Goal: Task Accomplishment & Management: Manage account settings

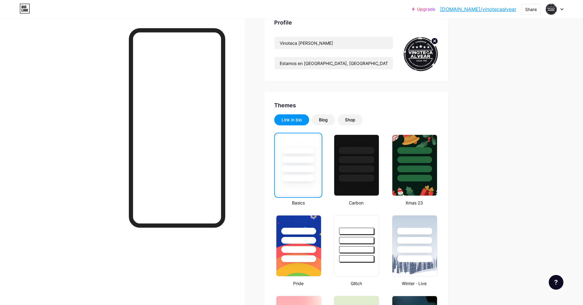
scroll to position [49, 0]
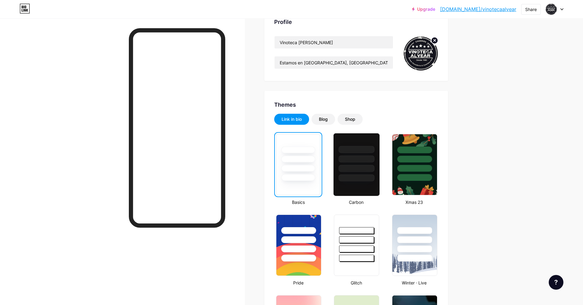
click at [349, 181] on div at bounding box center [356, 164] width 47 height 63
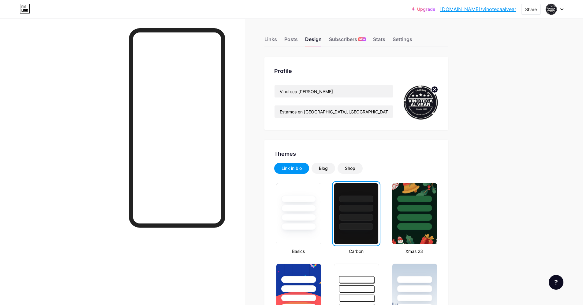
scroll to position [37, 0]
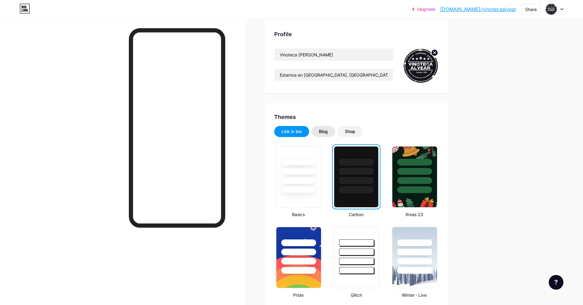
click at [331, 132] on div "Blog" at bounding box center [324, 131] width 24 height 11
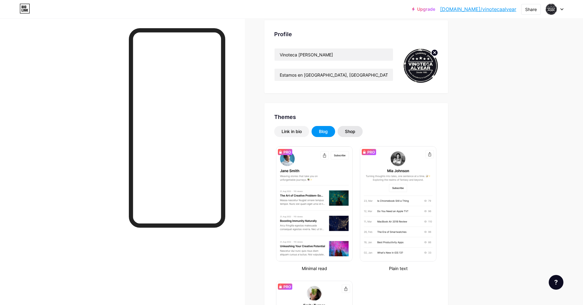
click at [353, 133] on div "Shop" at bounding box center [350, 131] width 10 height 6
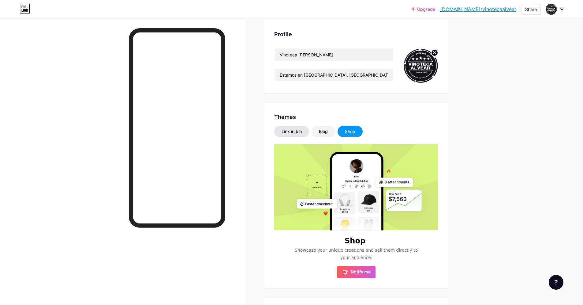
click at [299, 132] on div "Link in bio" at bounding box center [292, 131] width 20 height 6
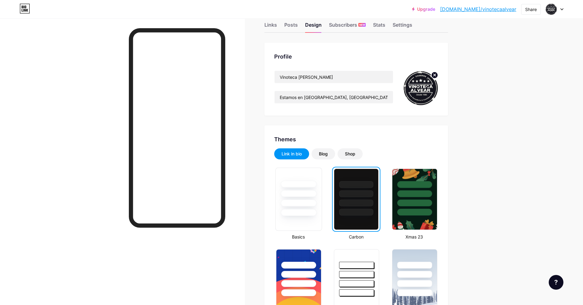
scroll to position [0, 0]
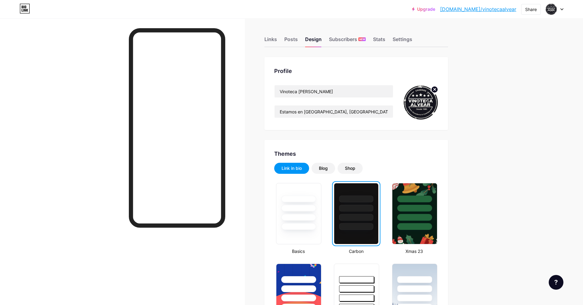
click at [353, 170] on div "Shop" at bounding box center [350, 168] width 10 height 6
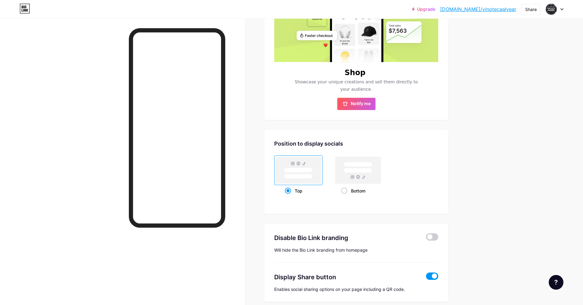
scroll to position [205, 0]
click at [348, 165] on rect at bounding box center [358, 163] width 28 height 5
click at [345, 196] on input "Bottom" at bounding box center [343, 198] width 4 height 4
radio input "true"
click at [308, 168] on rect at bounding box center [298, 169] width 28 height 5
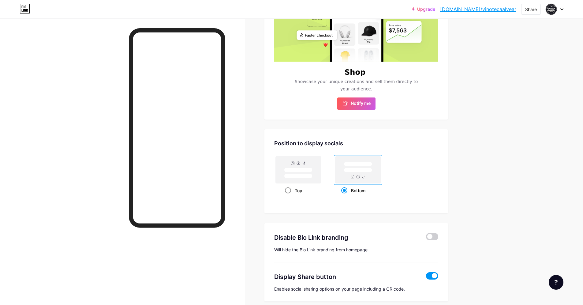
click at [289, 196] on input "Top" at bounding box center [287, 198] width 4 height 4
radio input "true"
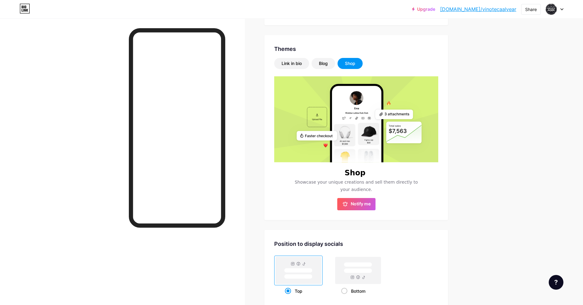
scroll to position [106, 0]
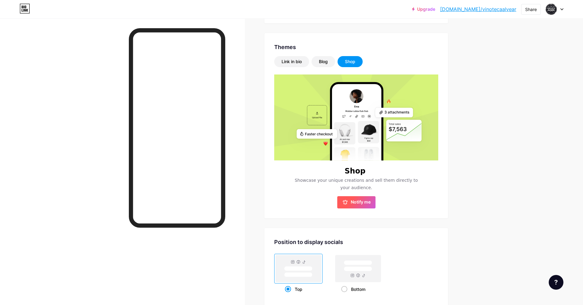
click at [351, 199] on span "Notify me" at bounding box center [356, 202] width 28 height 6
click at [328, 59] on div "Blog" at bounding box center [323, 61] width 9 height 6
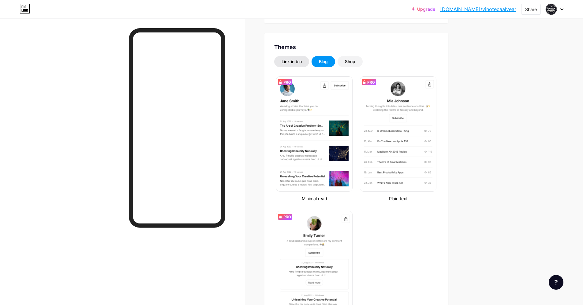
click at [298, 64] on div "Link in bio" at bounding box center [292, 61] width 20 height 6
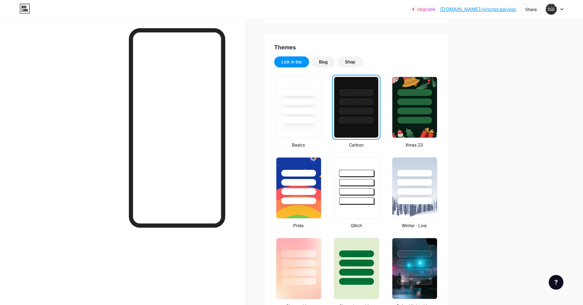
scroll to position [107, 0]
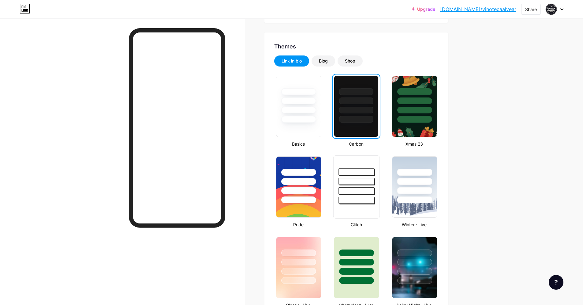
click at [349, 207] on div at bounding box center [356, 186] width 47 height 63
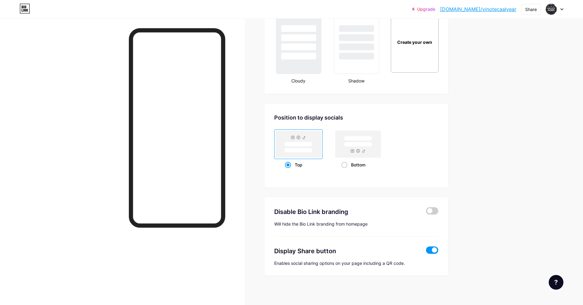
scroll to position [735, 0]
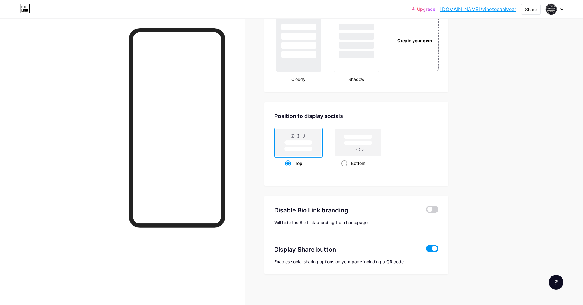
click at [350, 161] on div "Bottom" at bounding box center [358, 162] width 34 height 11
click at [345, 169] on input "Bottom" at bounding box center [343, 171] width 4 height 4
radio input "true"
click at [299, 162] on div "Top" at bounding box center [298, 162] width 27 height 11
click at [289, 169] on input "Top" at bounding box center [287, 171] width 4 height 4
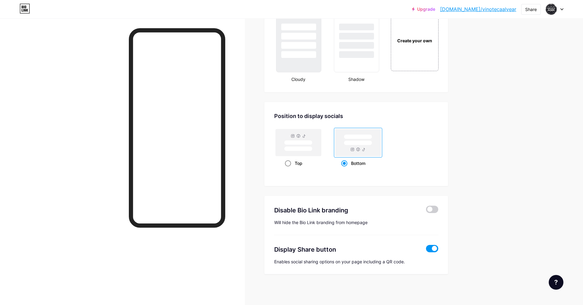
radio input "true"
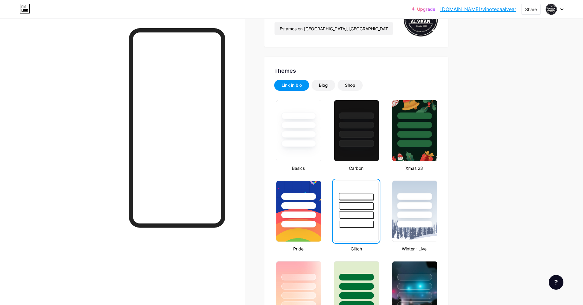
scroll to position [28, 0]
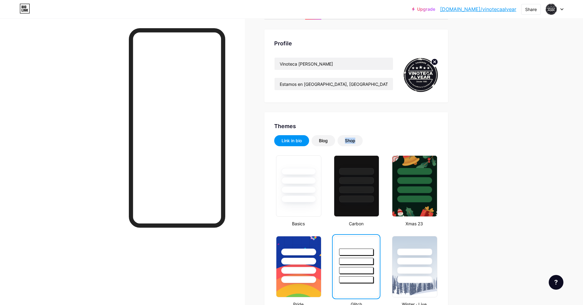
drag, startPoint x: 308, startPoint y: 173, endPoint x: 406, endPoint y: 133, distance: 105.1
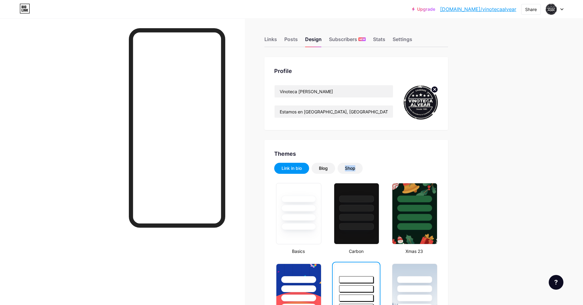
click at [502, 9] on link "[DOMAIN_NAME]/vinotecaalvear" at bounding box center [478, 9] width 76 height 7
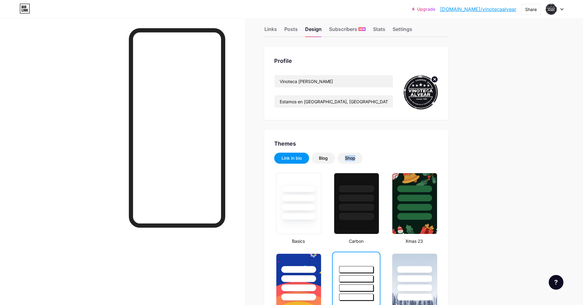
scroll to position [11, 0]
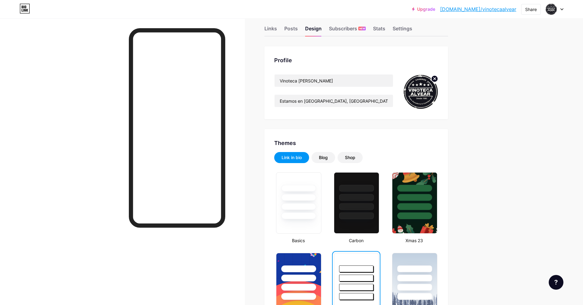
click at [280, 29] on div "Links Posts Design Subscribers NEW Stats Settings" at bounding box center [356, 25] width 184 height 21
click at [275, 29] on div "Links" at bounding box center [270, 30] width 13 height 11
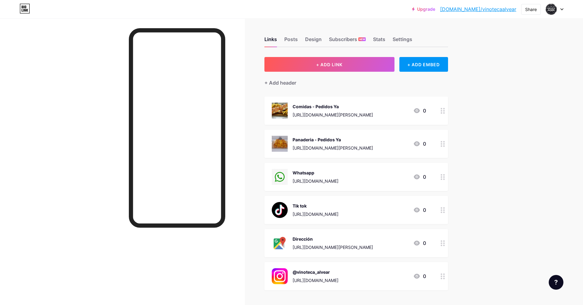
click at [344, 118] on div "Comidas - Pedidos Ya [URL][DOMAIN_NAME][PERSON_NAME]" at bounding box center [333, 111] width 80 height 16
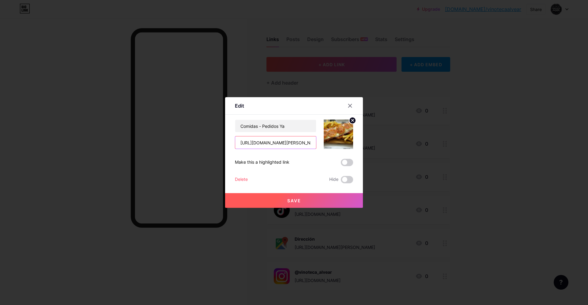
click at [263, 139] on input "[URL][DOMAIN_NAME][PERSON_NAME]" at bounding box center [275, 142] width 81 height 12
click at [314, 85] on div at bounding box center [294, 152] width 588 height 305
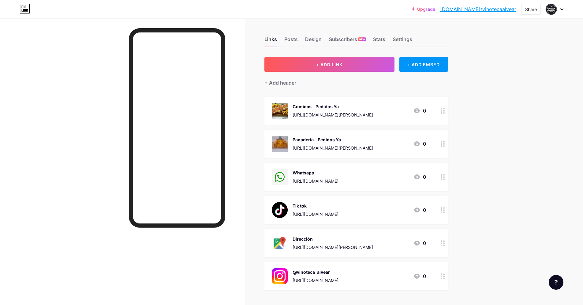
click at [364, 142] on div "Panaderia - Pedidos Ya" at bounding box center [333, 139] width 80 height 6
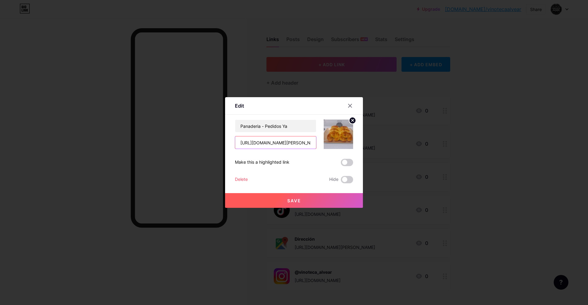
click at [289, 143] on input "[URL][DOMAIN_NAME][PERSON_NAME]" at bounding box center [275, 142] width 81 height 12
click at [485, 246] on div at bounding box center [294, 152] width 588 height 305
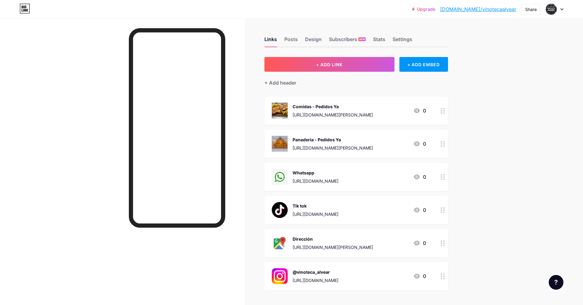
click at [330, 170] on div "Whatsapp" at bounding box center [316, 172] width 46 height 6
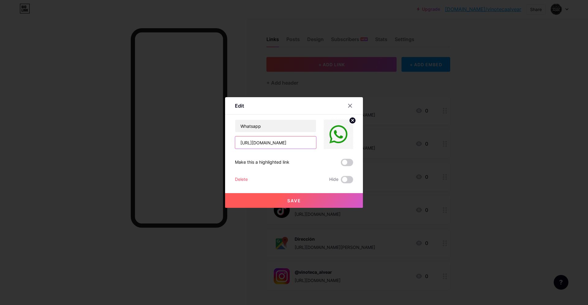
click at [292, 143] on input "[URL][DOMAIN_NAME]" at bounding box center [275, 142] width 81 height 12
click at [507, 204] on div at bounding box center [294, 152] width 588 height 305
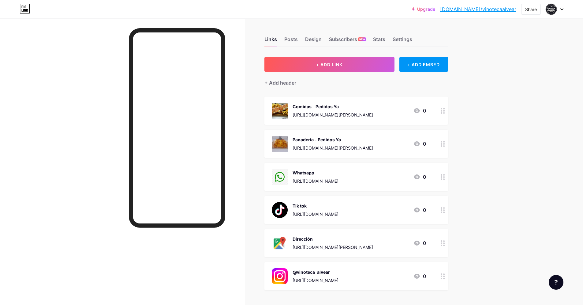
click at [507, 204] on div "Upgrade [DOMAIN_NAME]/vinote... [DOMAIN_NAME]/vinotecaalvear Share Switch accou…" at bounding box center [291, 180] width 583 height 361
click at [322, 202] on div "Tik tok" at bounding box center [316, 205] width 46 height 6
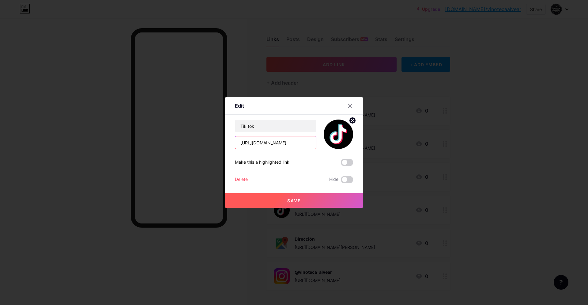
click at [303, 144] on input "[URL][DOMAIN_NAME]" at bounding box center [275, 142] width 81 height 12
click at [495, 200] on div at bounding box center [294, 152] width 588 height 305
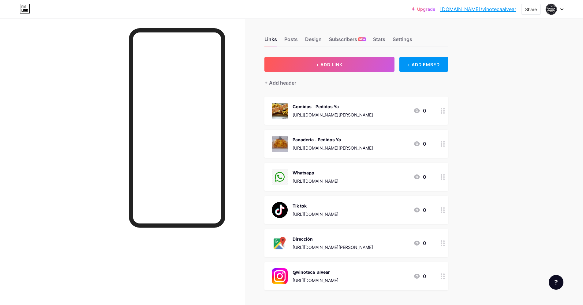
click at [321, 240] on div "Dirección" at bounding box center [333, 238] width 80 height 6
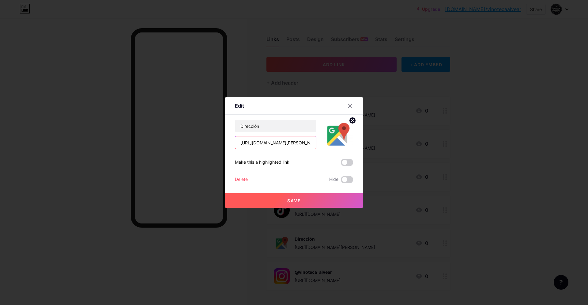
click at [296, 142] on input "[URL][DOMAIN_NAME][PERSON_NAME]" at bounding box center [275, 142] width 81 height 12
click at [521, 168] on div at bounding box center [294, 152] width 588 height 305
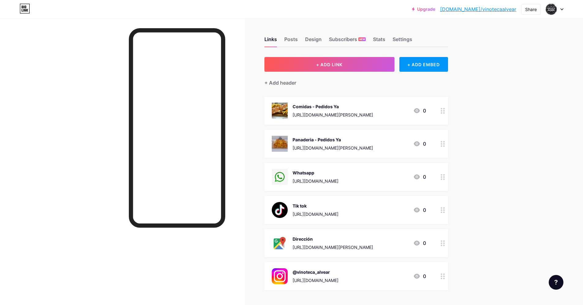
click at [521, 168] on div "Upgrade [DOMAIN_NAME]/vinote... [DOMAIN_NAME]/vinotecaalvear Share Switch accou…" at bounding box center [291, 180] width 583 height 361
click at [337, 138] on div "Panaderia - Pedidos Ya" at bounding box center [333, 139] width 80 height 6
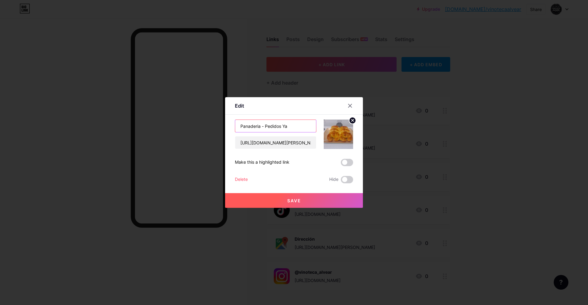
drag, startPoint x: 244, startPoint y: 126, endPoint x: 256, endPoint y: 128, distance: 12.6
click at [257, 128] on input "Panaderia - Pedidos Ya" at bounding box center [275, 126] width 81 height 12
type input "Pastelería - Pedidos Ya"
click at [291, 202] on span "Save" at bounding box center [294, 200] width 14 height 5
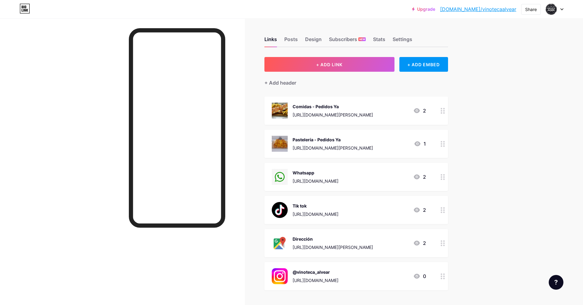
click at [486, 9] on link "[DOMAIN_NAME]/vinotecaalvear" at bounding box center [478, 9] width 76 height 7
